Goal: Book appointment/travel/reservation

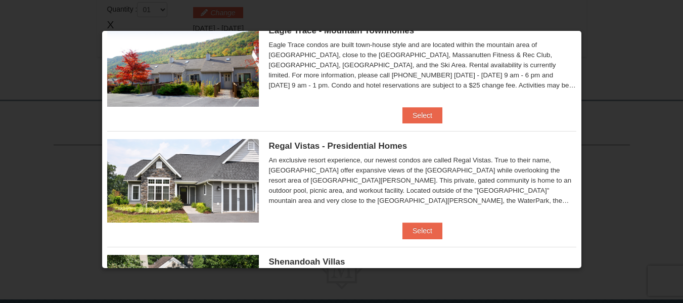
scroll to position [51, 0]
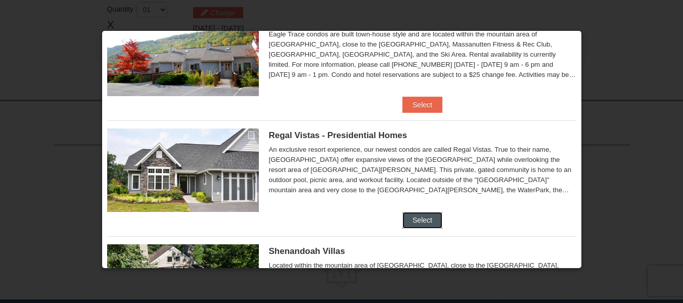
click at [419, 222] on button "Select" at bounding box center [423, 220] width 40 height 16
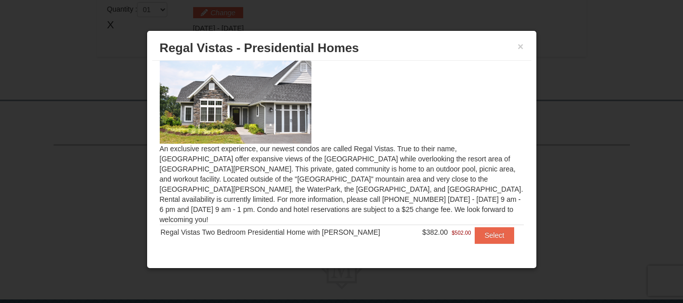
scroll to position [15, 0]
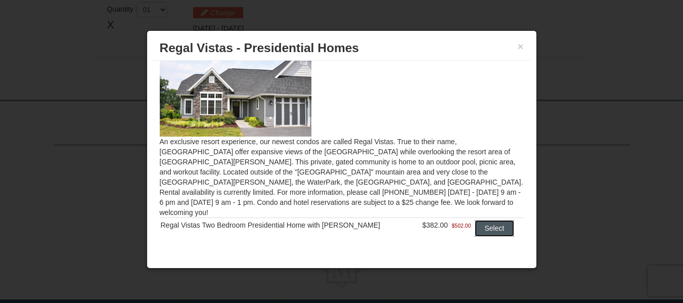
click at [475, 220] on button "Select" at bounding box center [495, 228] width 40 height 16
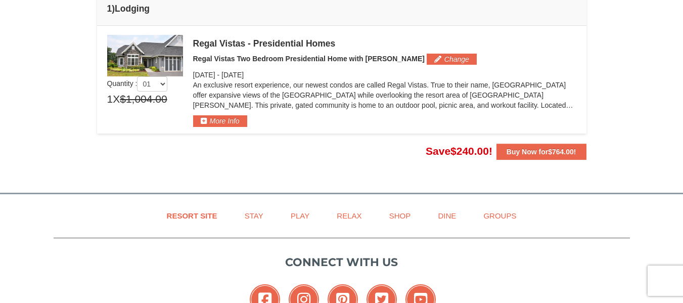
scroll to position [269, 0]
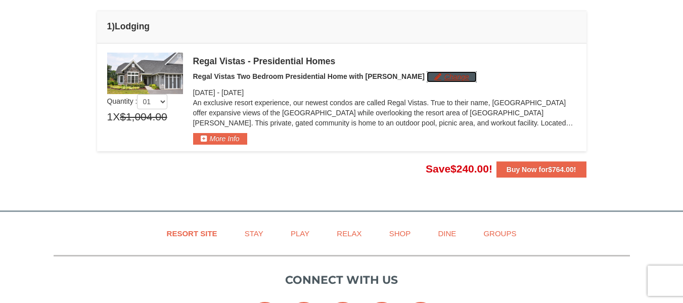
click at [427, 82] on button "Change" at bounding box center [452, 76] width 50 height 11
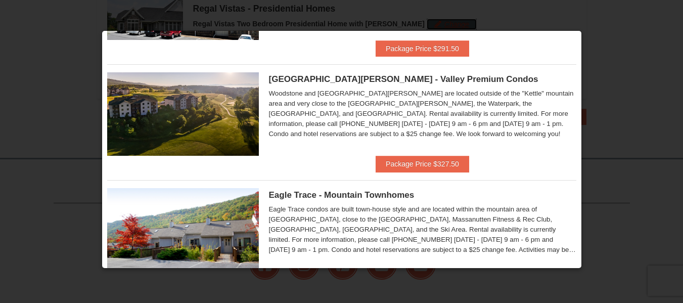
scroll to position [101, 0]
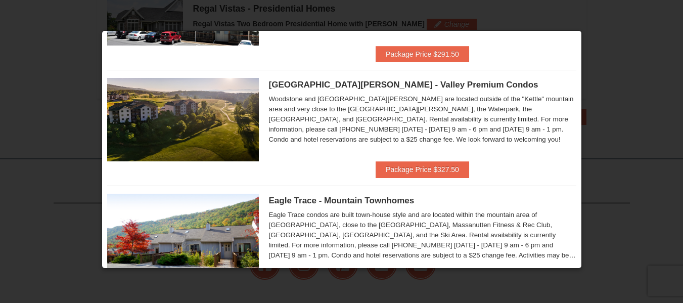
click at [618, 47] on div at bounding box center [341, 151] width 683 height 303
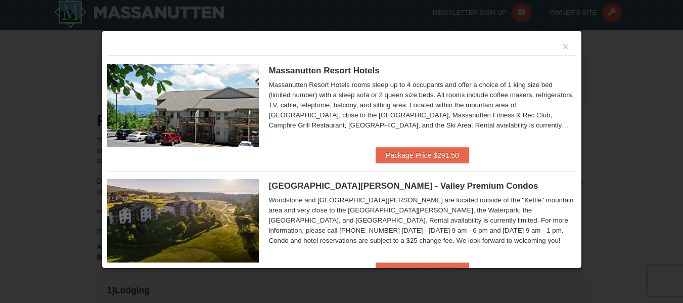
scroll to position [0, 0]
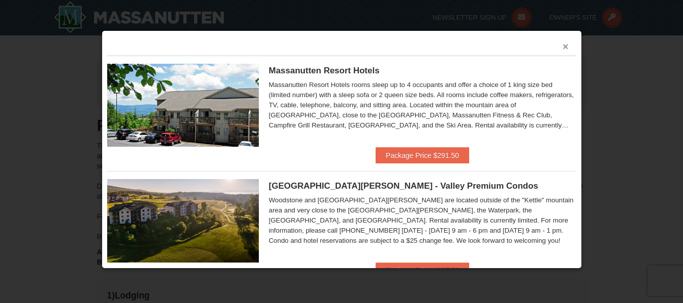
click at [563, 50] on button "×" at bounding box center [566, 46] width 6 height 10
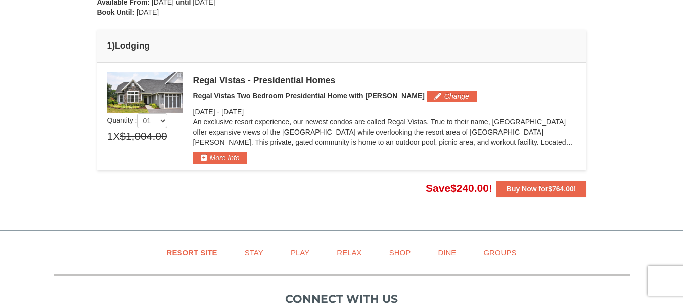
scroll to position [253, 0]
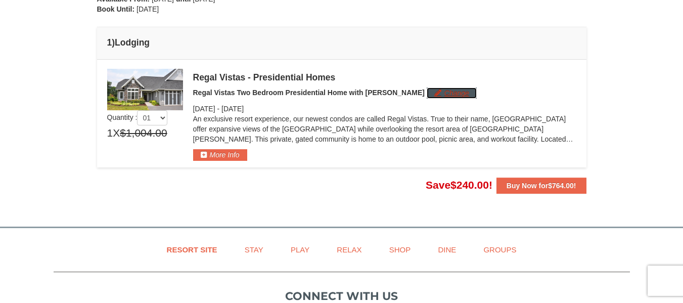
click at [427, 93] on button "Change" at bounding box center [452, 93] width 50 height 11
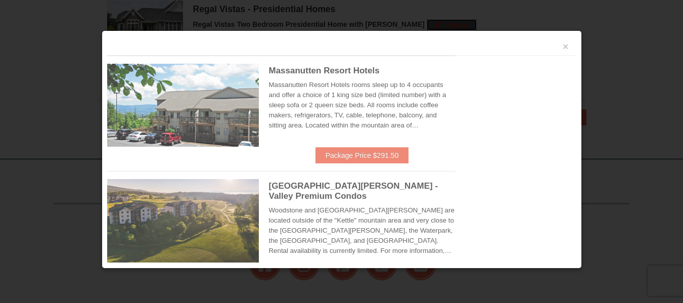
scroll to position [322, 0]
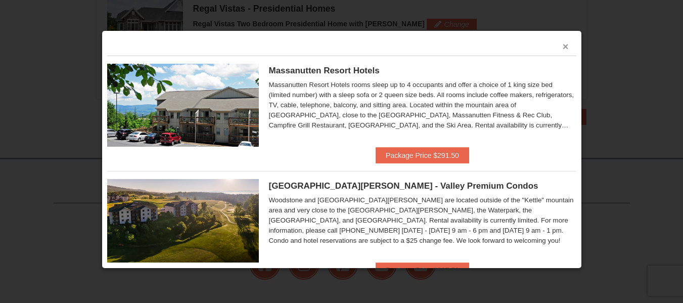
click at [563, 46] on button "×" at bounding box center [566, 46] width 6 height 10
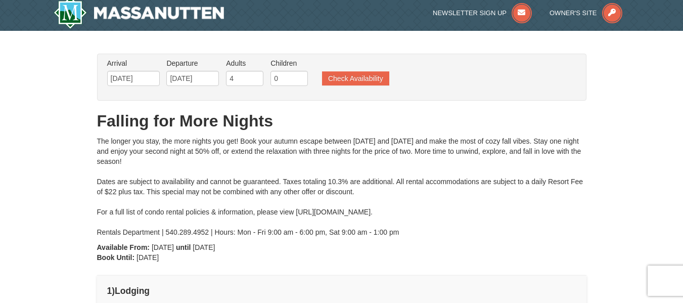
scroll to position [0, 0]
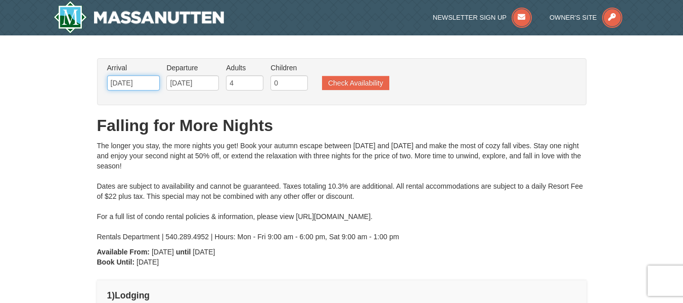
click at [153, 88] on input "[DATE]" at bounding box center [133, 82] width 53 height 15
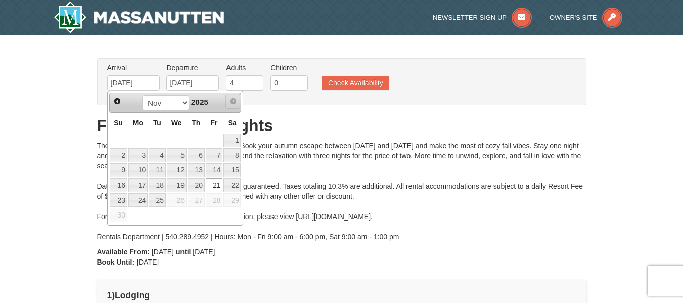
click at [237, 103] on span "Next" at bounding box center [233, 101] width 8 height 8
click at [179, 108] on select "Oct Nov" at bounding box center [165, 102] width 47 height 15
click at [178, 105] on select "Oct Nov" at bounding box center [165, 102] width 47 height 15
click at [284, 161] on div "The longer you stay, the more nights you get! Book your autumn escape between […" at bounding box center [342, 191] width 490 height 101
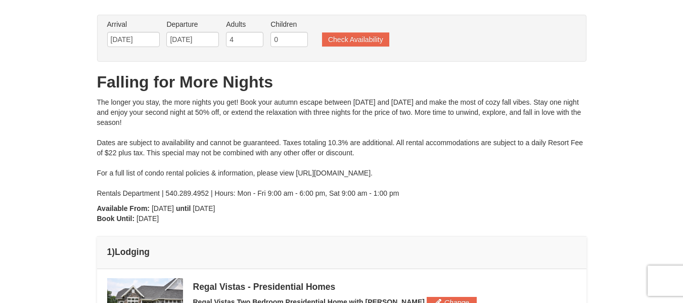
scroll to position [152, 0]
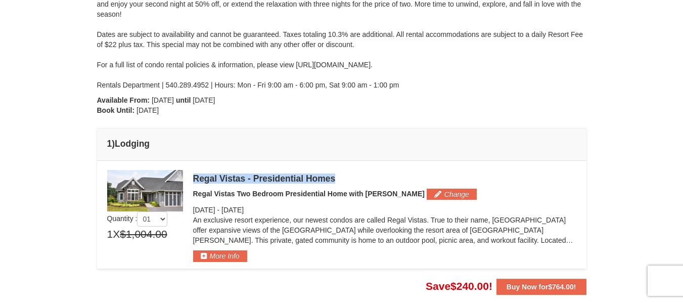
drag, startPoint x: 194, startPoint y: 177, endPoint x: 333, endPoint y: 178, distance: 139.6
click at [333, 178] on div "Regal Vistas - Presidential Homes" at bounding box center [384, 178] width 383 height 10
copy div "Regal Vistas - Presidential Homes"
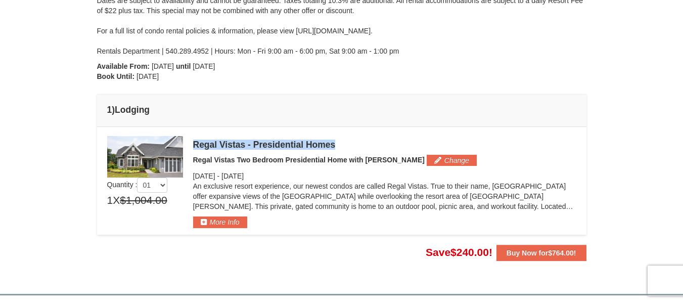
scroll to position [202, 0]
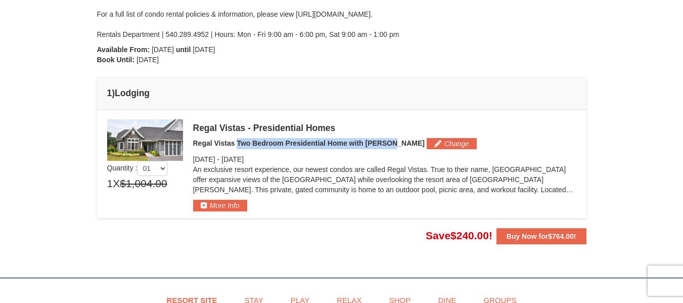
drag, startPoint x: 237, startPoint y: 146, endPoint x: 391, endPoint y: 145, distance: 154.3
click at [391, 145] on h5 "Regal Vistas Two Bedroom Presidential Home with Jacuzzi Change" at bounding box center [384, 143] width 383 height 11
copy span "Two Bedroom Presidential Home with [PERSON_NAME]"
